Goal: Task Accomplishment & Management: Complete application form

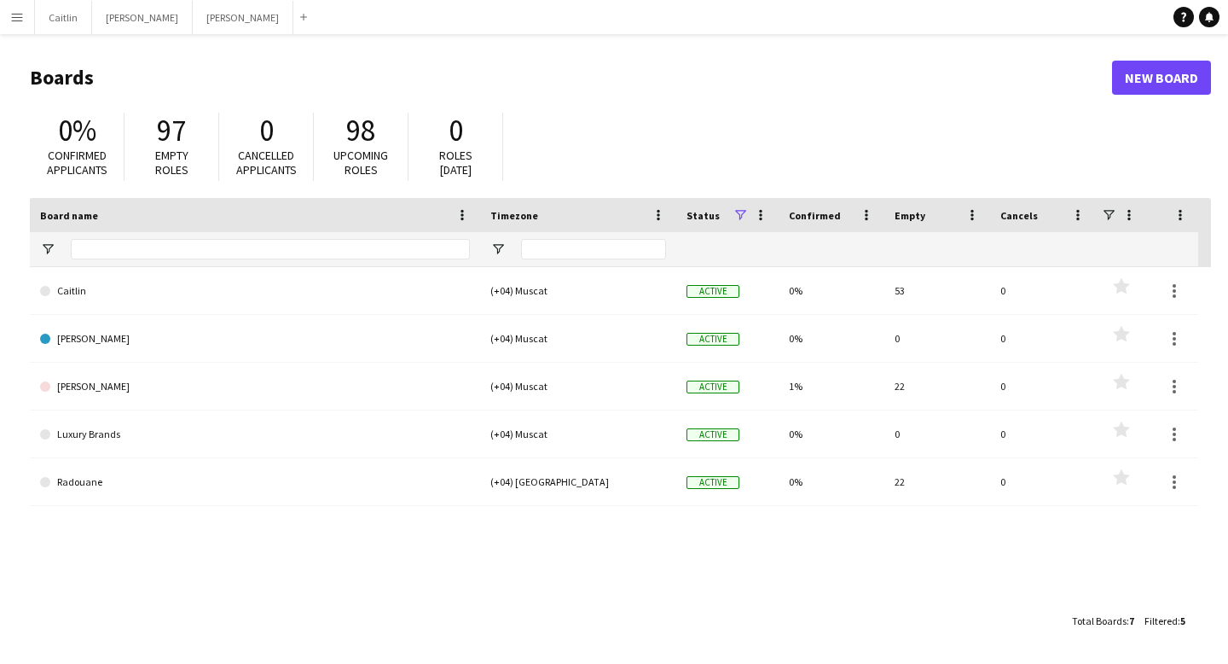
click at [20, 17] on app-icon "Menu" at bounding box center [17, 17] width 14 height 14
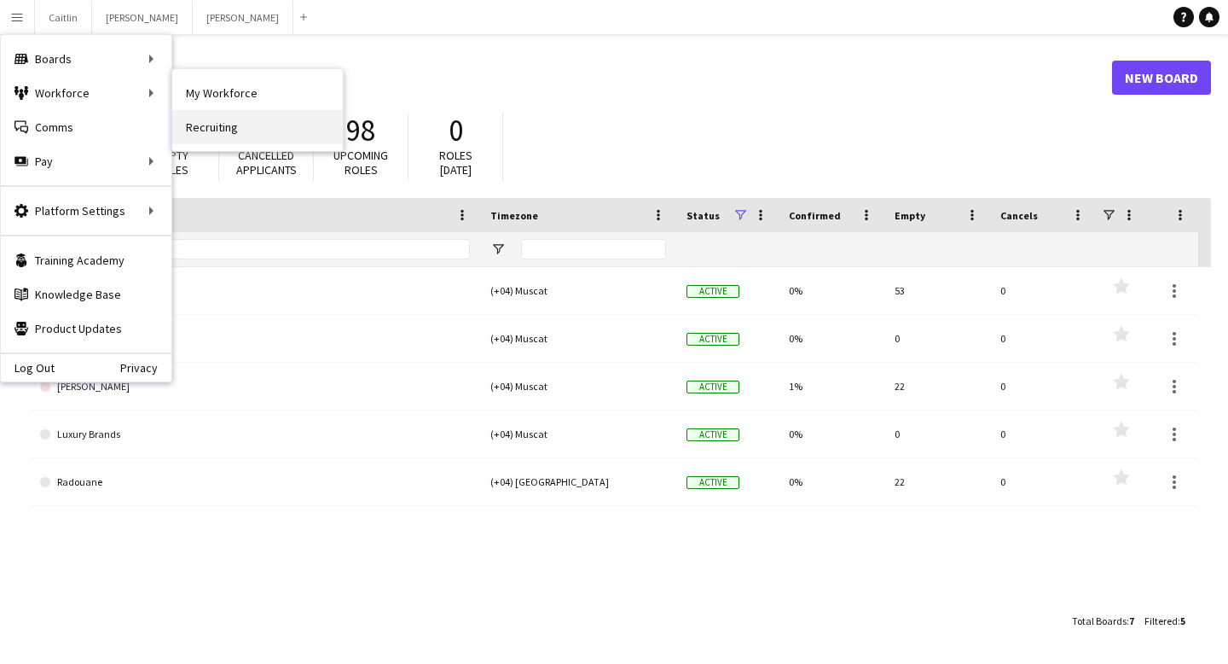
click at [243, 131] on link "Recruiting" at bounding box center [257, 127] width 171 height 34
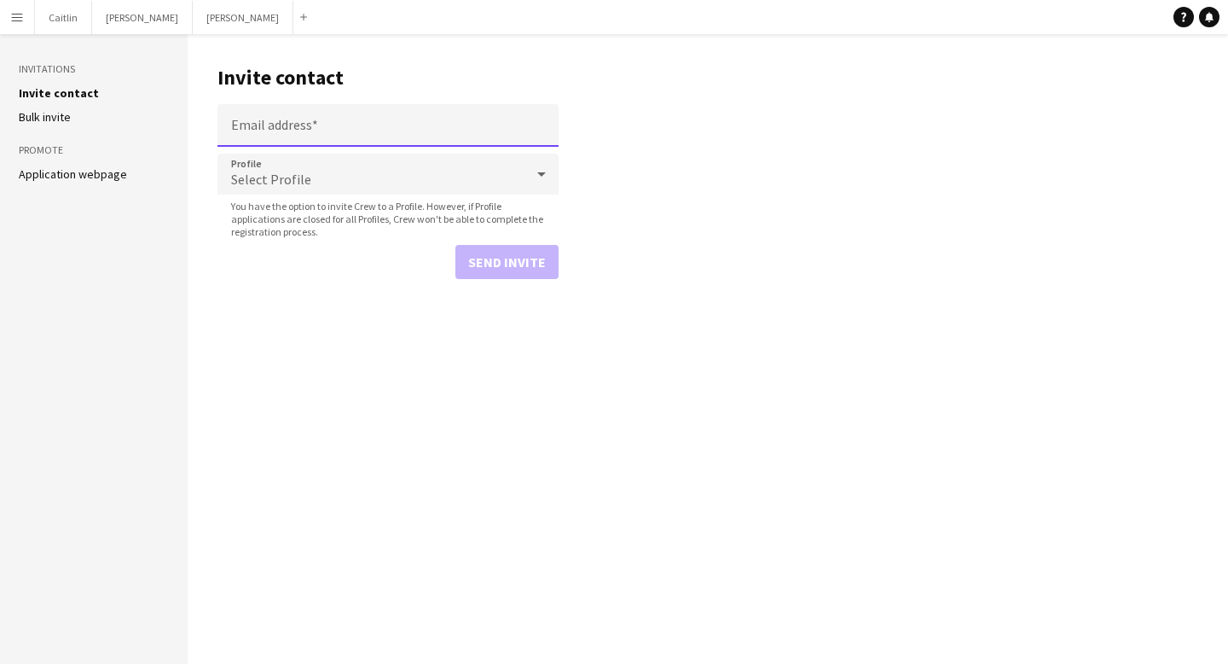
click at [265, 120] on input "Email address" at bounding box center [388, 125] width 341 height 43
type input "**********"
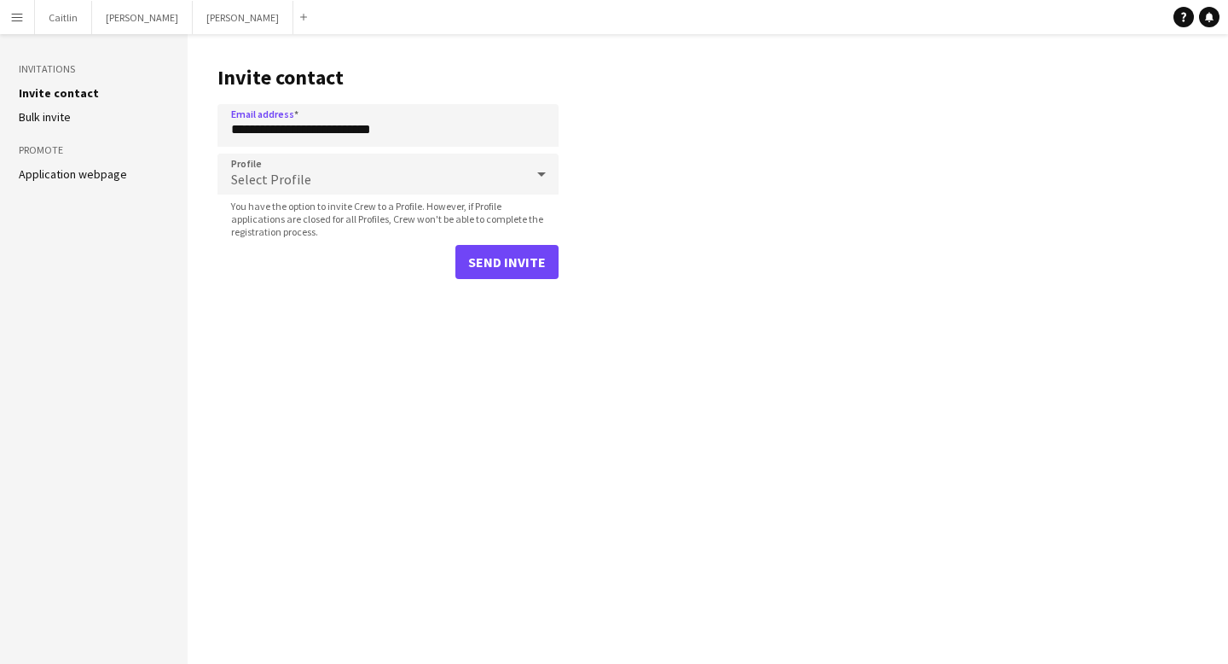
click at [361, 178] on div "Select Profile" at bounding box center [371, 174] width 307 height 41
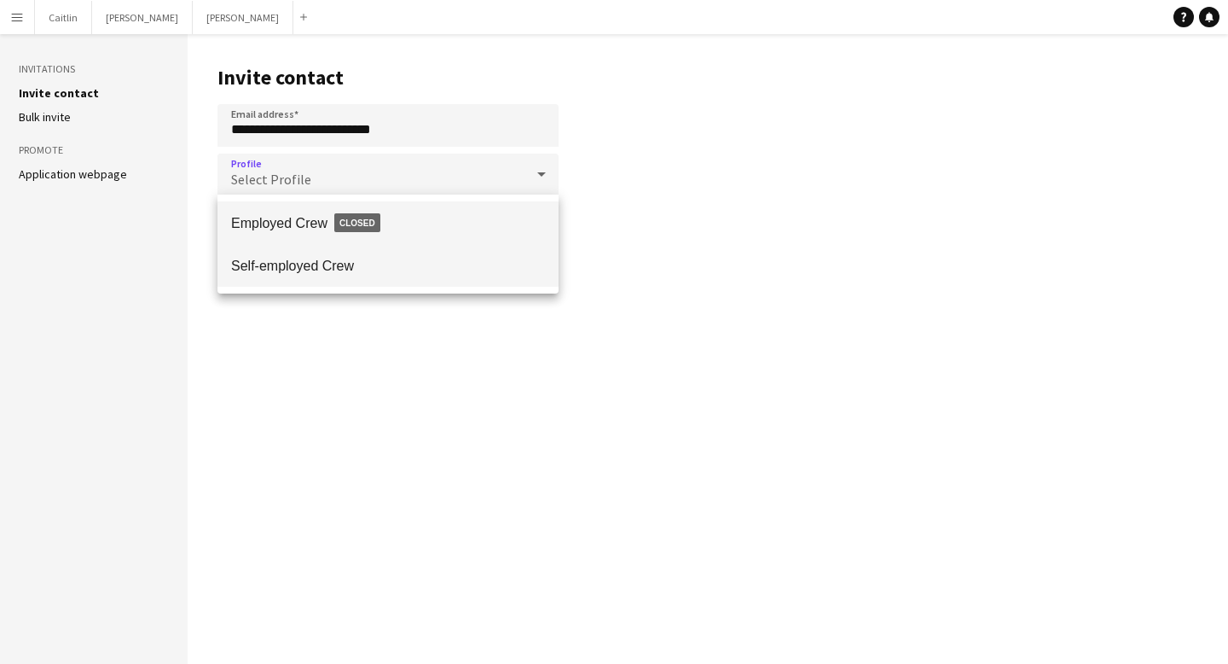
click at [350, 264] on span "Self-employed Crew" at bounding box center [388, 266] width 314 height 16
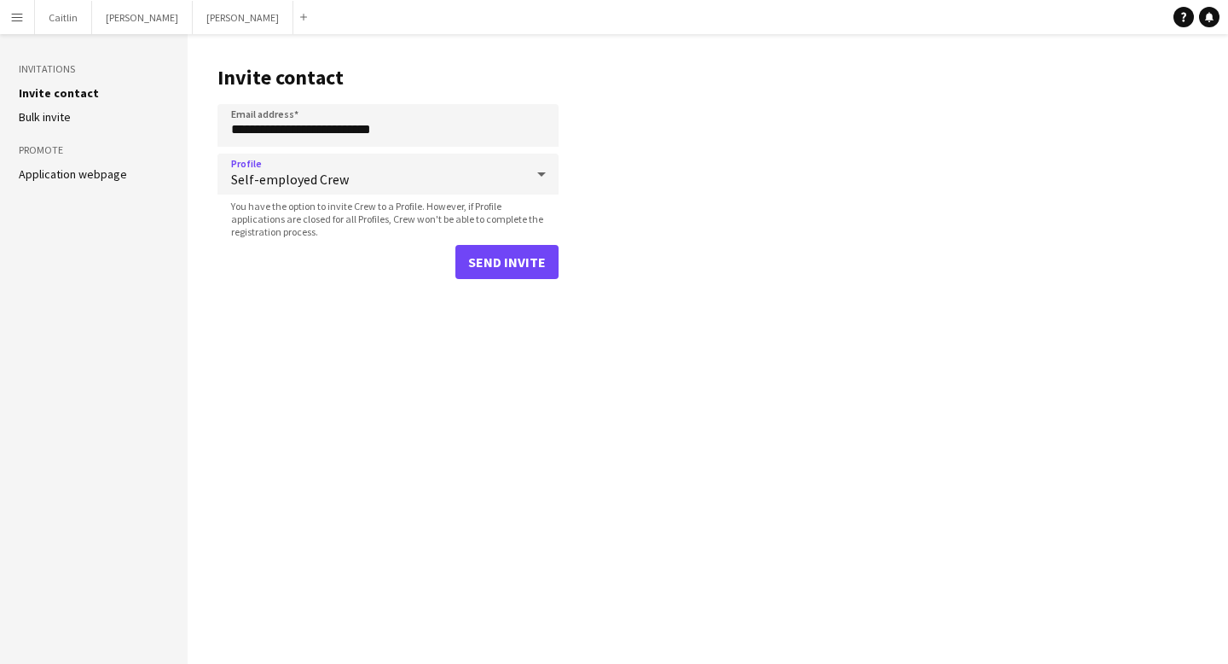
click at [5, 21] on button "Menu" at bounding box center [17, 17] width 34 height 34
